Goal: Contribute content

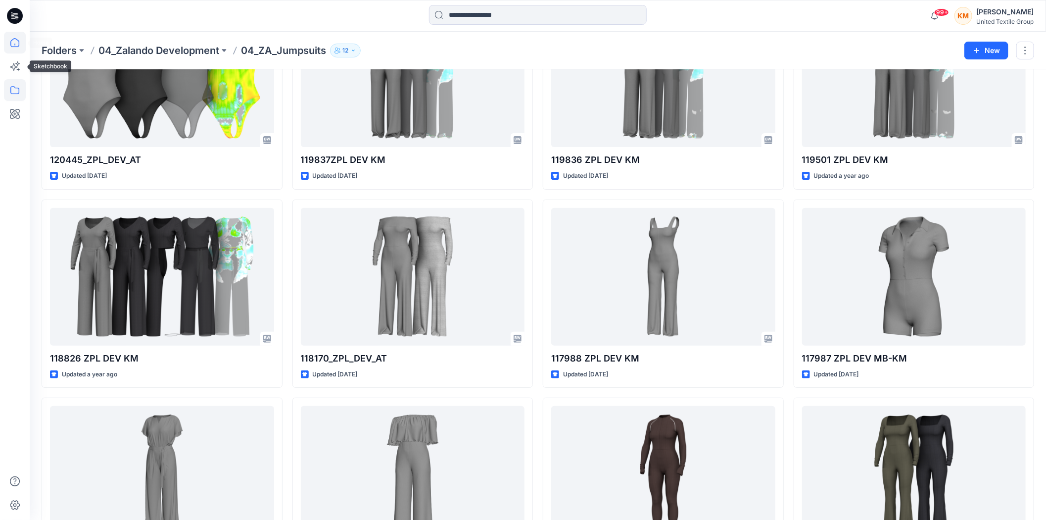
click at [13, 48] on icon at bounding box center [15, 43] width 22 height 22
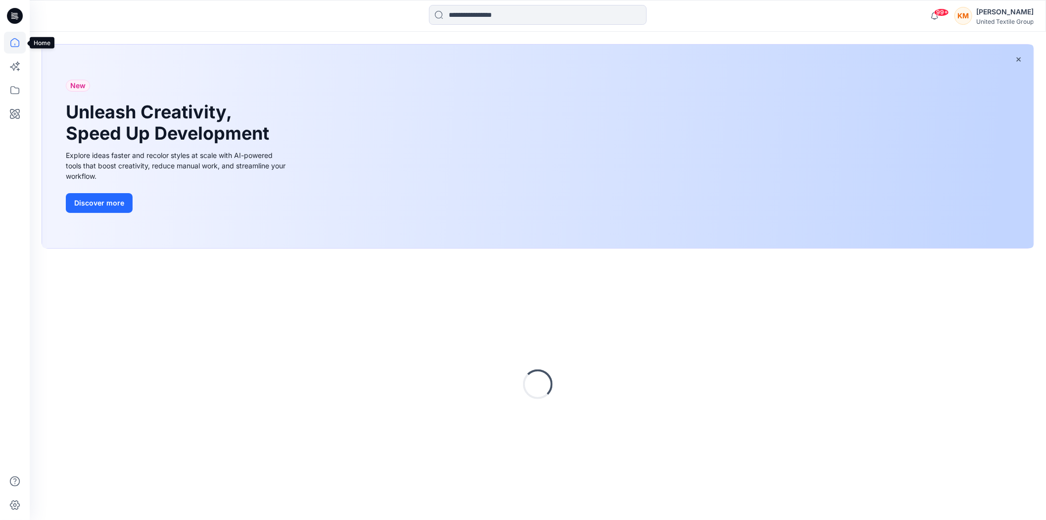
scroll to position [42, 0]
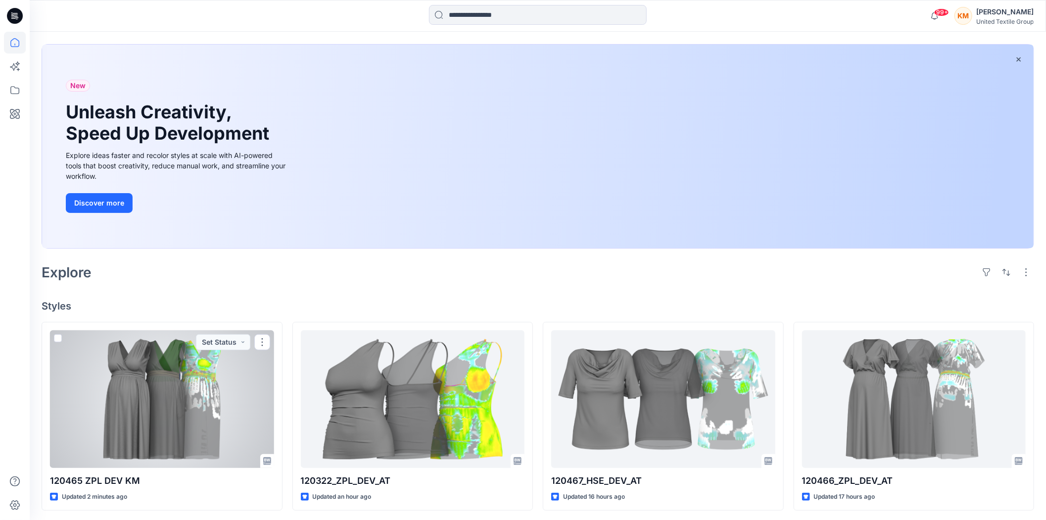
click at [174, 372] on div at bounding box center [162, 399] width 224 height 138
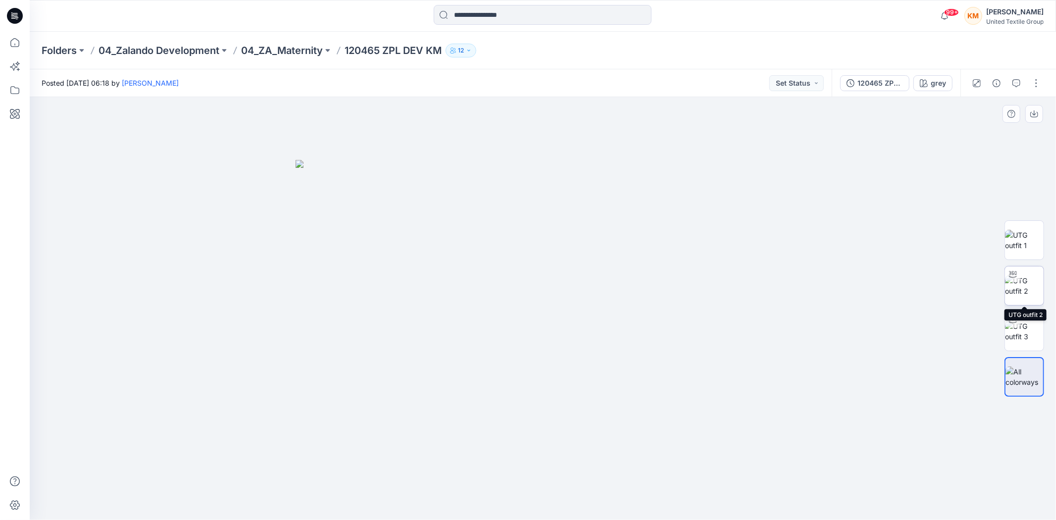
click at [1032, 285] on img at bounding box center [1024, 285] width 39 height 21
drag, startPoint x: 648, startPoint y: 499, endPoint x: 667, endPoint y: 495, distance: 18.7
click at [667, 495] on icon at bounding box center [543, 490] width 299 height 37
drag, startPoint x: 643, startPoint y: 498, endPoint x: 668, endPoint y: 501, distance: 24.9
click at [668, 501] on icon at bounding box center [543, 490] width 299 height 37
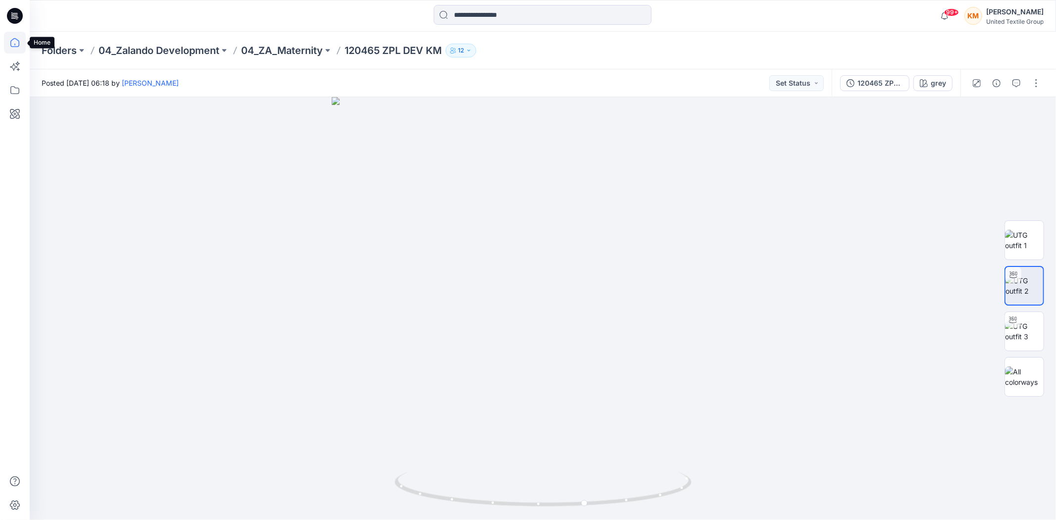
click at [12, 38] on icon at bounding box center [15, 43] width 22 height 22
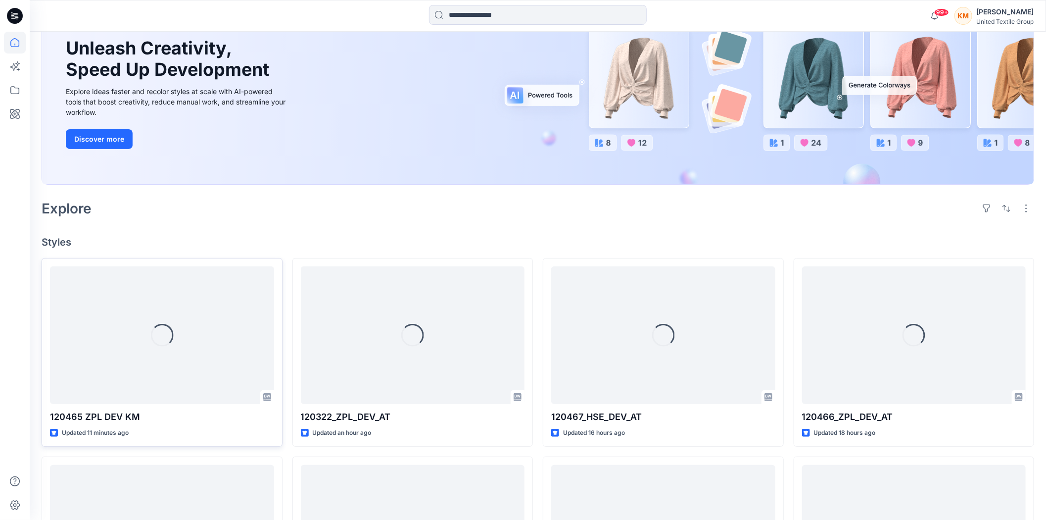
scroll to position [110, 0]
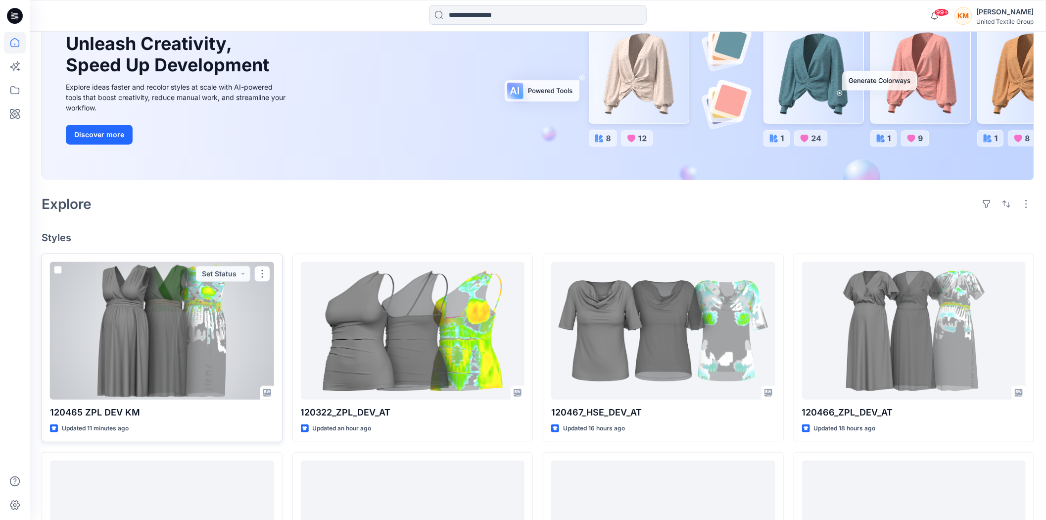
click at [186, 314] on div at bounding box center [162, 331] width 224 height 138
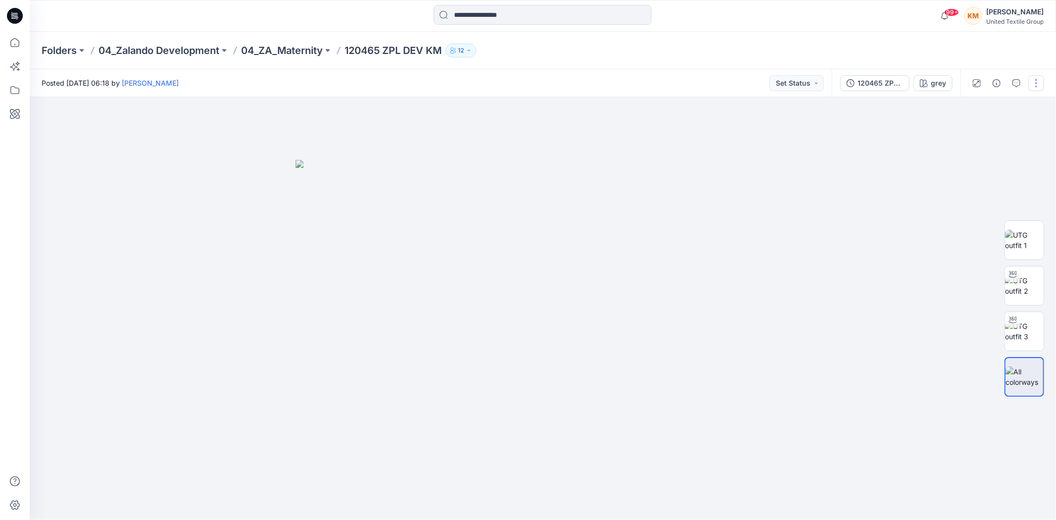
click at [1035, 80] on button "button" at bounding box center [1036, 83] width 16 height 16
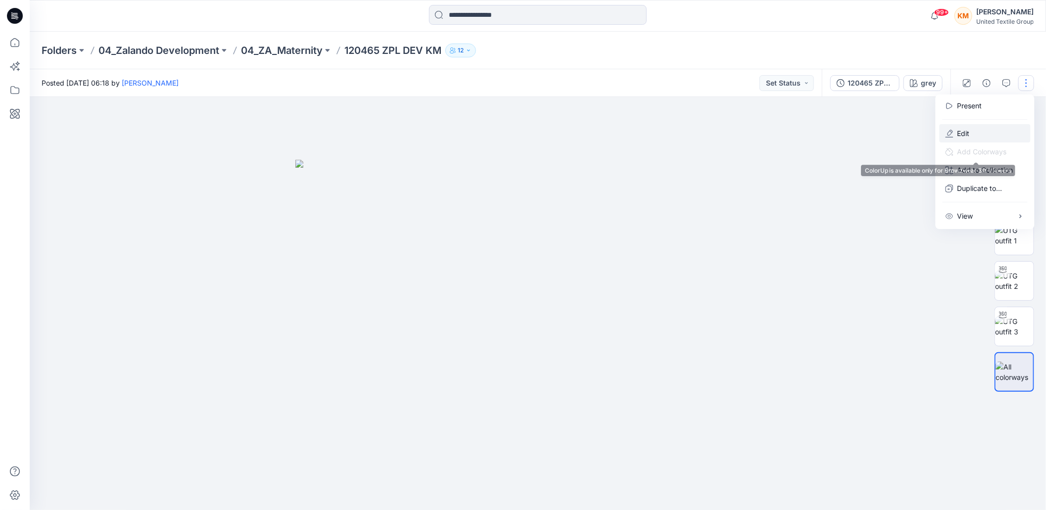
click at [968, 131] on p "Edit" at bounding box center [964, 133] width 12 height 10
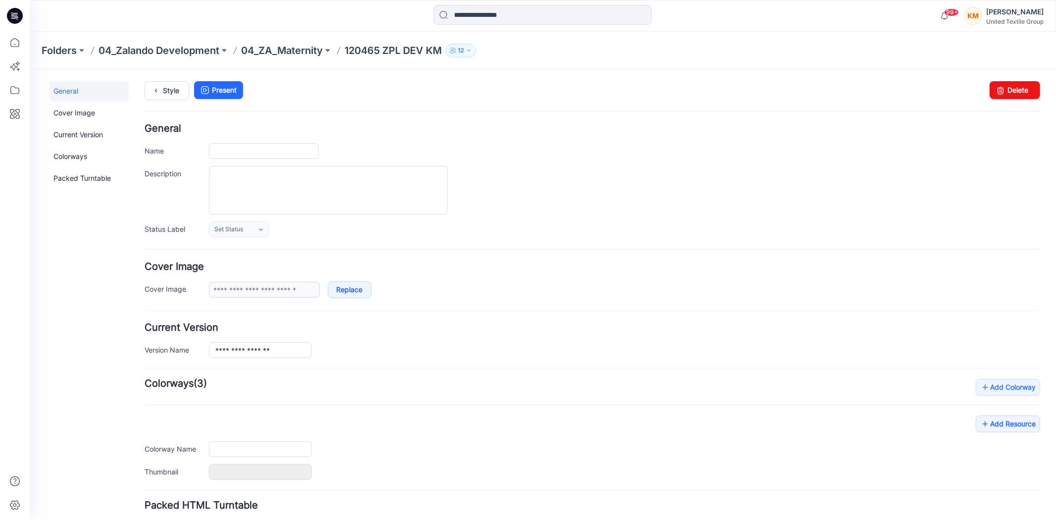
type input "**********"
type input "****"
type input "**********"
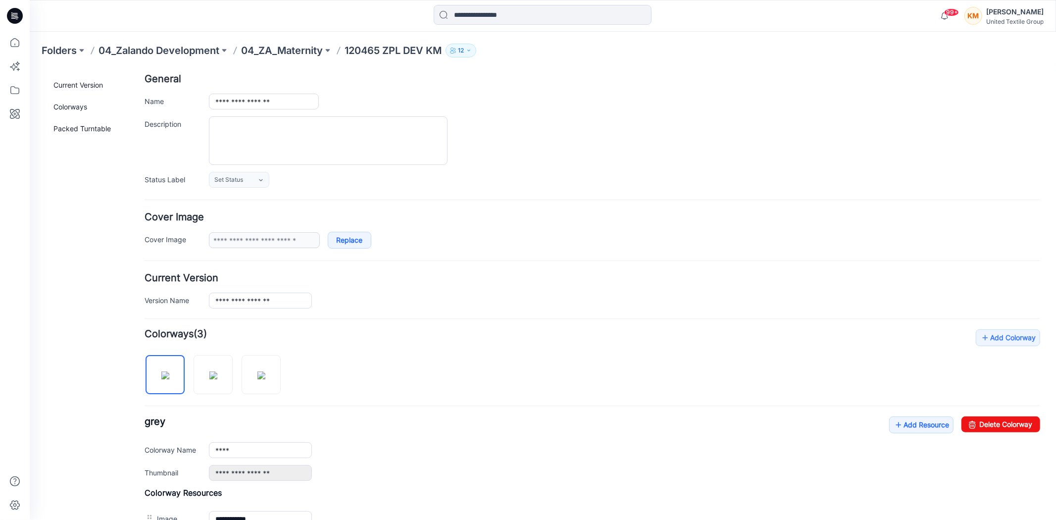
scroll to position [220, 0]
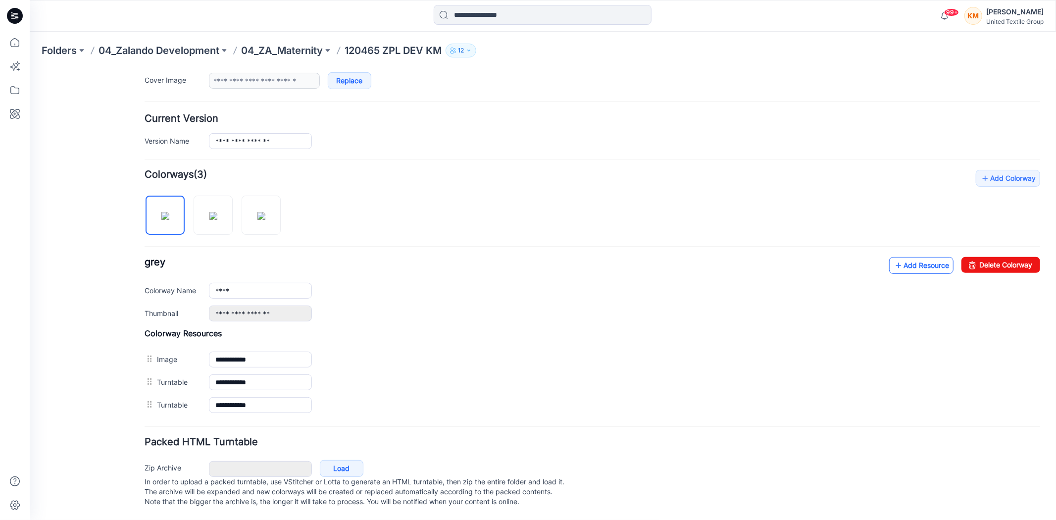
click at [919, 257] on link "Add Resource" at bounding box center [920, 264] width 64 height 17
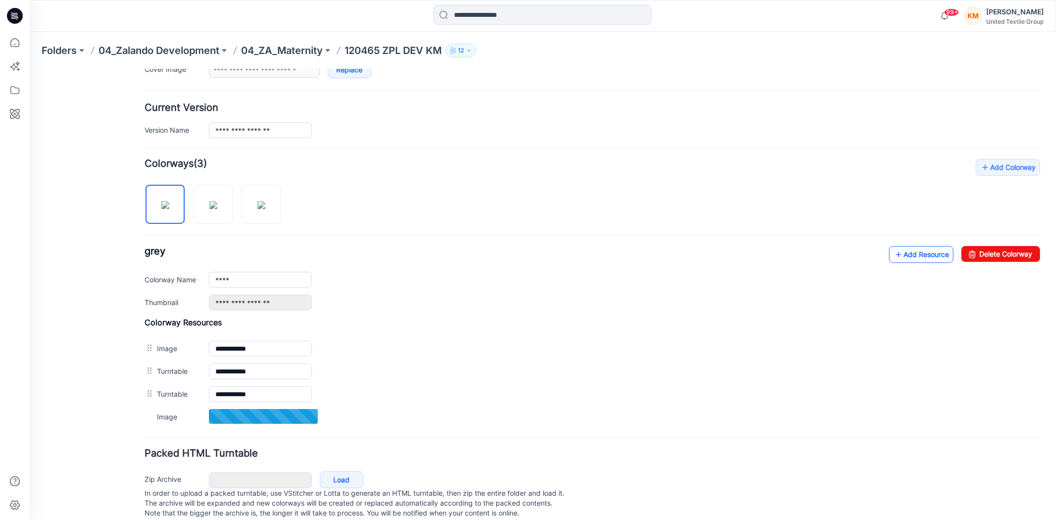
click at [924, 253] on link "Add Resource" at bounding box center [920, 254] width 64 height 17
click at [914, 255] on link "Add Resource" at bounding box center [920, 254] width 64 height 17
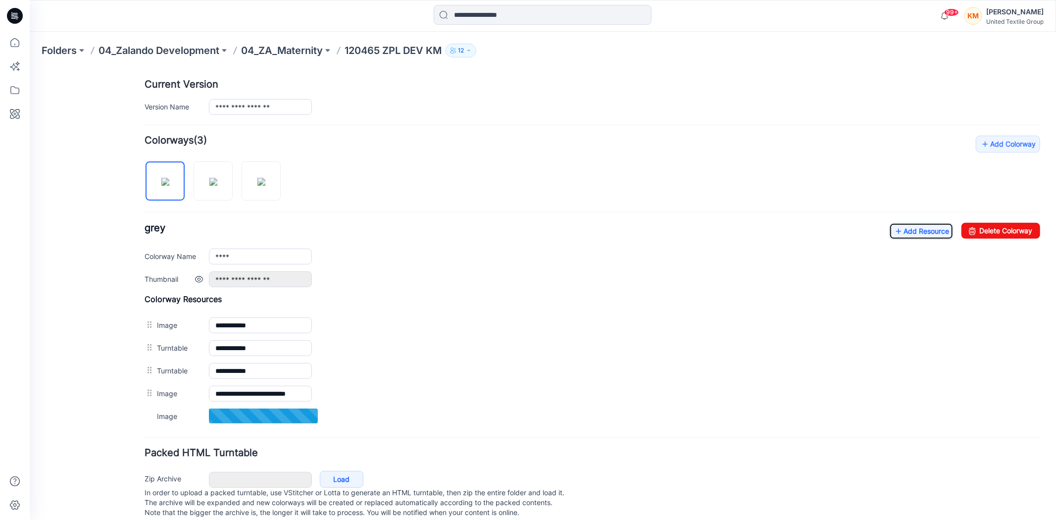
scroll to position [266, 0]
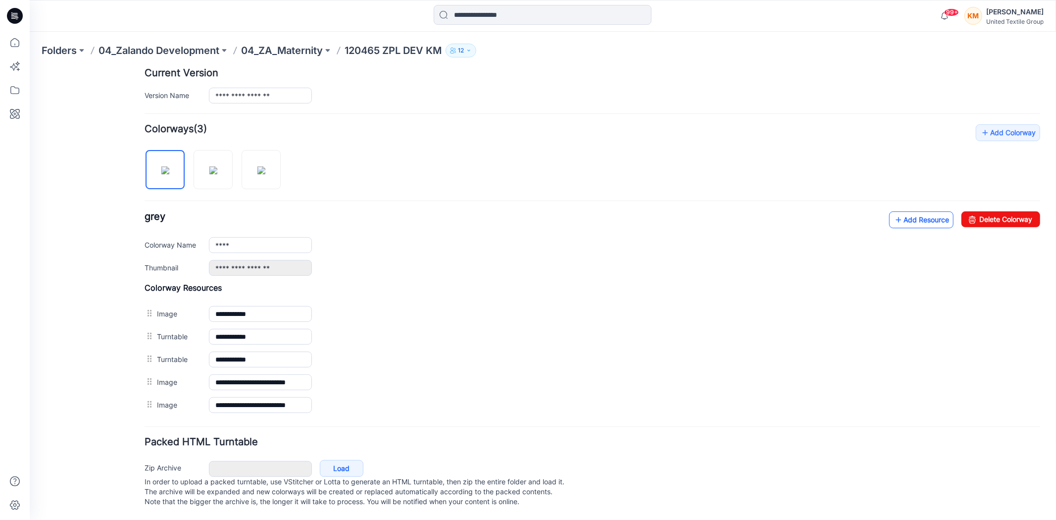
click at [919, 211] on link "Add Resource" at bounding box center [920, 219] width 64 height 17
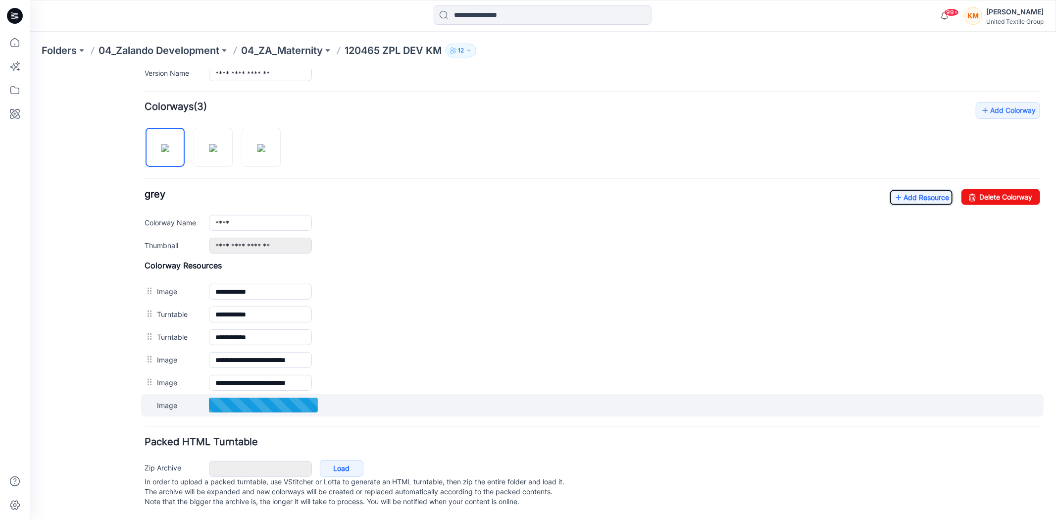
scroll to position [289, 0]
click at [343, 396] on label "Add to all colorways" at bounding box center [368, 404] width 66 height 16
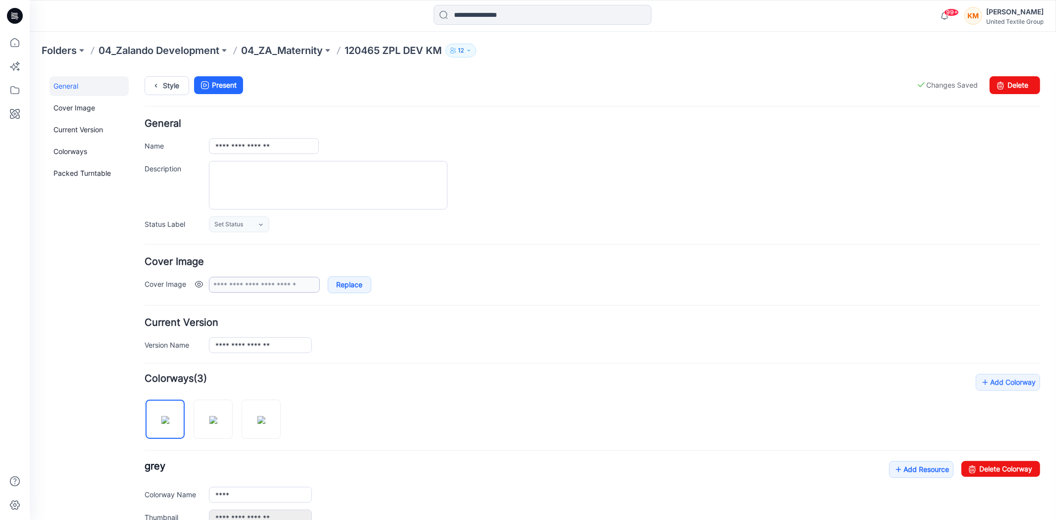
scroll to position [0, 0]
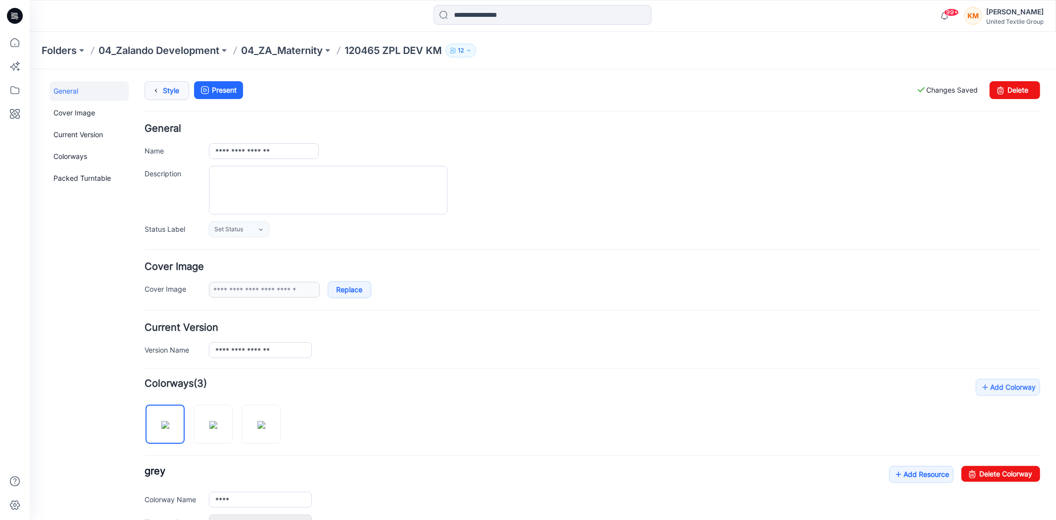
click at [160, 85] on icon at bounding box center [155, 90] width 14 height 18
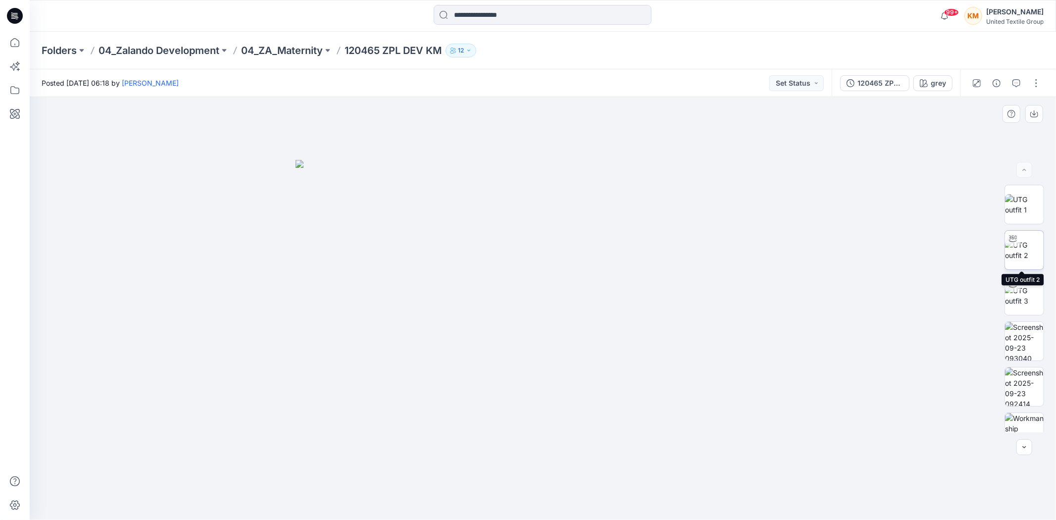
click at [1022, 251] on img at bounding box center [1024, 250] width 39 height 21
drag, startPoint x: 619, startPoint y: 503, endPoint x: 367, endPoint y: 490, distance: 251.8
click at [367, 490] on div at bounding box center [543, 308] width 1026 height 423
click at [15, 43] on icon at bounding box center [14, 42] width 9 height 9
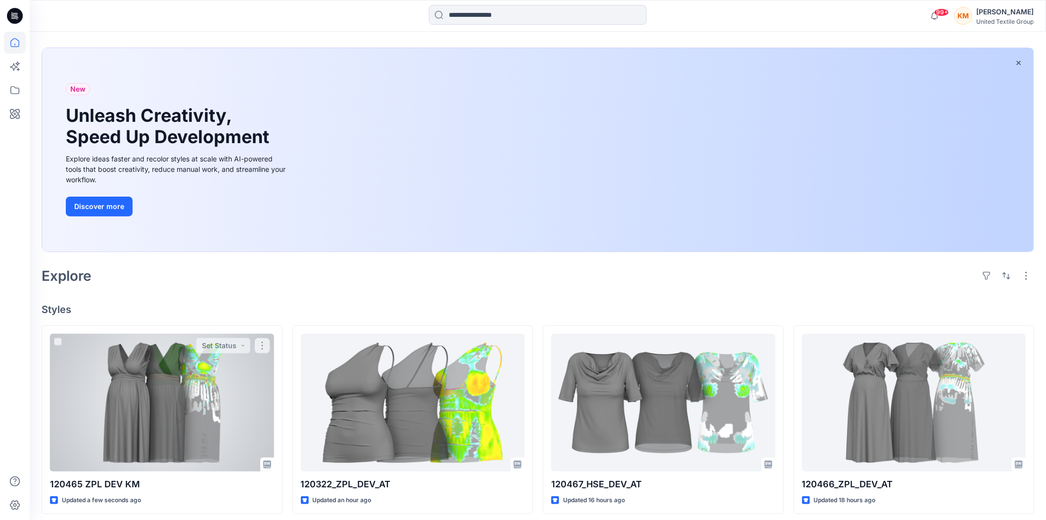
scroll to position [165, 0]
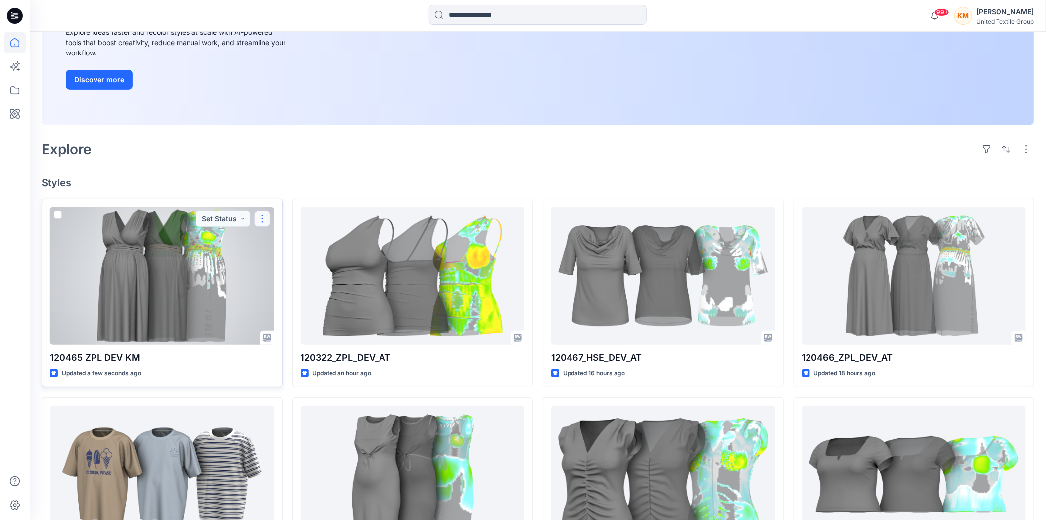
click at [263, 215] on button "button" at bounding box center [262, 219] width 16 height 16
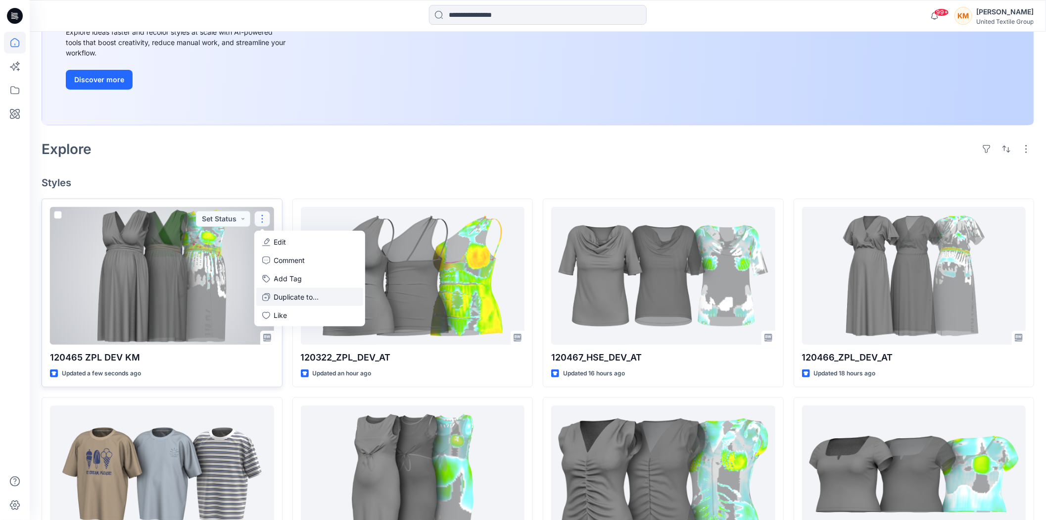
click at [271, 297] on button "Duplicate to..." at bounding box center [309, 297] width 107 height 18
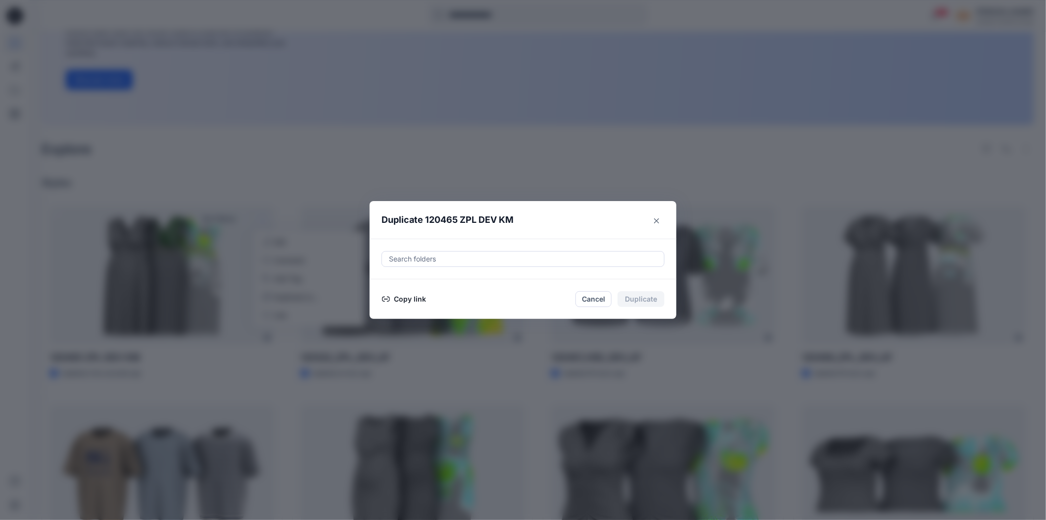
click at [419, 295] on button "Copy link" at bounding box center [404, 299] width 45 height 12
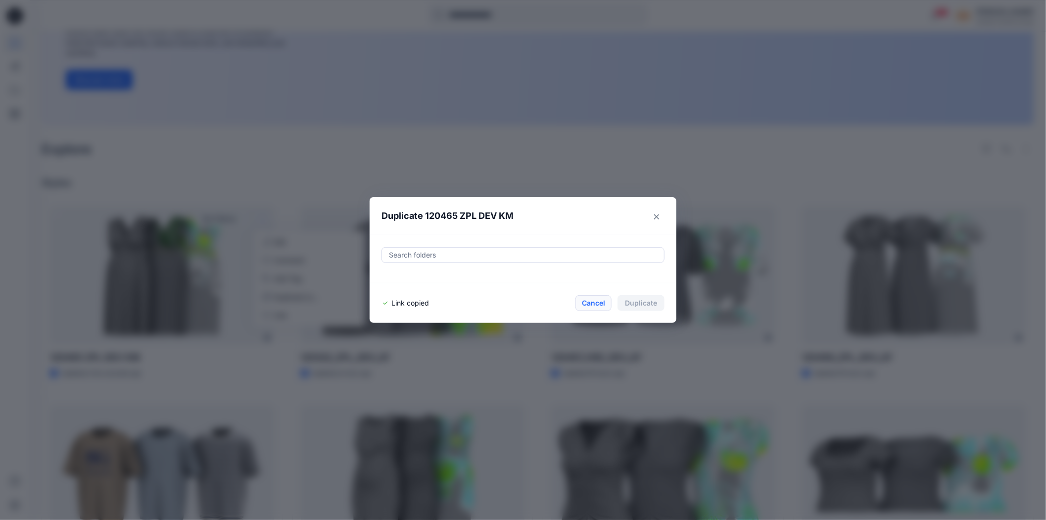
click at [606, 300] on button "Cancel" at bounding box center [594, 303] width 36 height 16
